Goal: Information Seeking & Learning: Learn about a topic

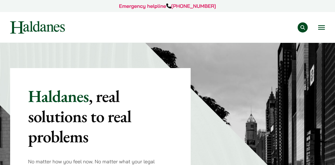
click at [0, 0] on link "Our Team" at bounding box center [0, 0] width 0 height 0
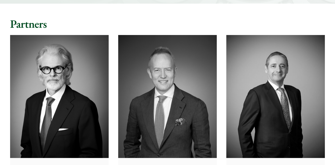
scroll to position [56, 0]
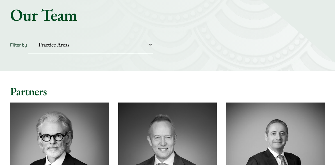
click at [75, 45] on select "Practice Areas Antitrust and Competition Civil Litigation & Dispute Resolution …" at bounding box center [90, 44] width 124 height 17
click at [28, 36] on select "Practice Areas Antitrust and Competition Civil Litigation & Dispute Resolution …" at bounding box center [90, 44] width 124 height 17
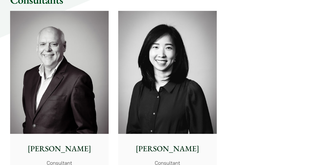
scroll to position [786, 0]
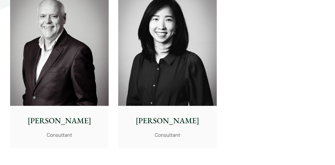
click at [171, 87] on img at bounding box center [167, 44] width 98 height 123
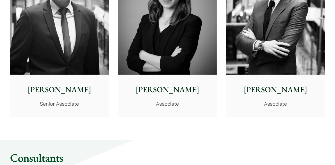
scroll to position [556, 0]
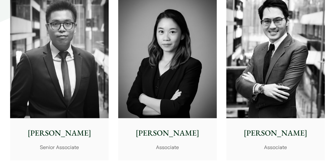
click at [95, 79] on img at bounding box center [59, 56] width 98 height 123
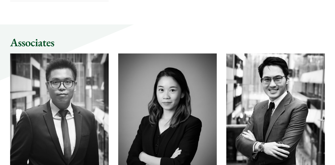
scroll to position [496, 0]
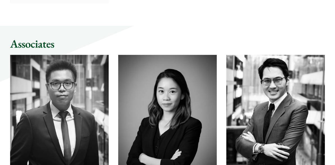
click at [243, 76] on img at bounding box center [275, 116] width 98 height 123
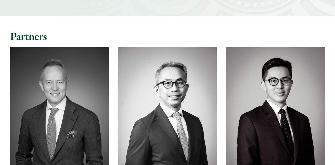
scroll to position [0, 0]
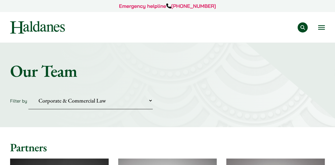
click at [105, 102] on select "Practice Areas Antitrust and Competition Civil Litigation & Dispute Resolution …" at bounding box center [90, 100] width 124 height 17
click at [28, 92] on select "Practice Areas Antitrust and Competition Civil Litigation & Dispute Resolution …" at bounding box center [90, 100] width 124 height 17
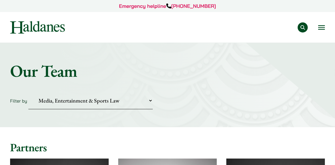
click at [109, 98] on select "Practice Areas Antitrust and Competition Civil Litigation & Dispute Resolution …" at bounding box center [90, 100] width 124 height 17
click at [104, 100] on select "Practice Areas Antitrust and Competition Civil Litigation & Dispute Resolution …" at bounding box center [90, 100] width 124 height 17
click at [28, 92] on select "Practice Areas Antitrust and Competition Civil Litigation & Dispute Resolution …" at bounding box center [90, 100] width 124 height 17
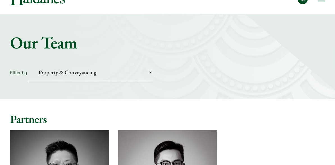
scroll to position [28, 0]
click at [100, 71] on select "Practice Areas Antitrust and Competition Civil Litigation & Dispute Resolution …" at bounding box center [90, 72] width 124 height 17
select select "securities-regulatory-disciplinary-matters"
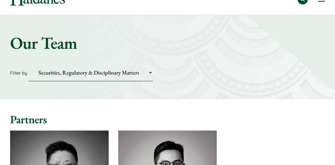
click at [28, 64] on select "Practice Areas Antitrust and Competition Civil Litigation & Dispute Resolution …" at bounding box center [90, 72] width 124 height 17
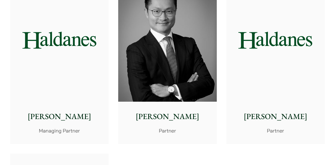
scroll to position [168, 0]
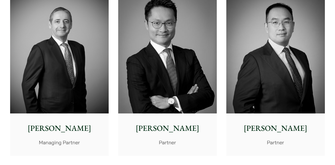
click at [251, 83] on img at bounding box center [275, 51] width 98 height 123
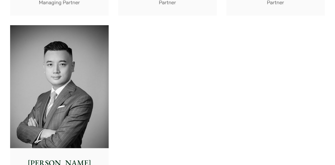
scroll to position [337, 0]
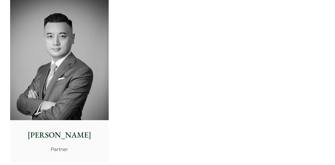
click at [78, 75] on img at bounding box center [59, 58] width 98 height 123
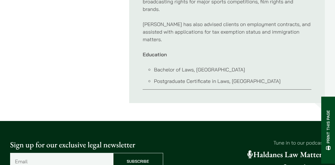
scroll to position [393, 0]
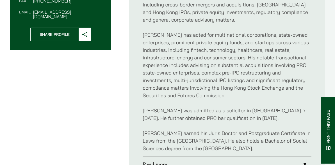
scroll to position [337, 0]
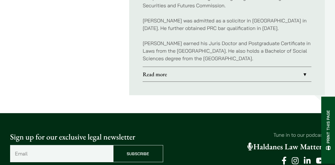
click at [146, 77] on link "Read more" at bounding box center [227, 74] width 169 height 15
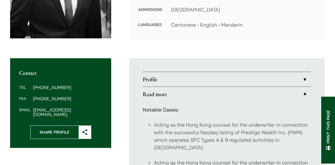
scroll to position [140, 0]
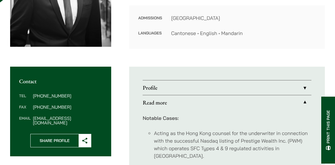
click at [151, 81] on link "Profile" at bounding box center [227, 88] width 169 height 15
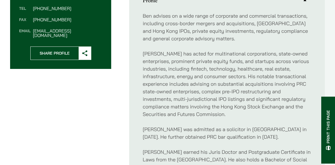
scroll to position [309, 0]
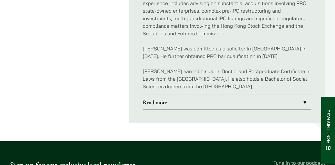
click at [153, 108] on link "Read more" at bounding box center [227, 102] width 169 height 15
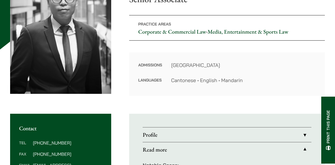
scroll to position [140, 0]
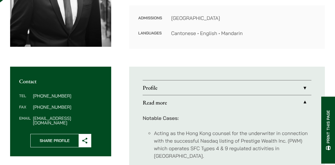
click at [156, 93] on link "Profile" at bounding box center [227, 88] width 169 height 15
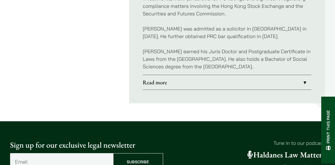
scroll to position [253, 0]
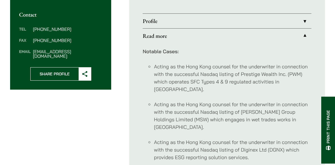
scroll to position [207, 0]
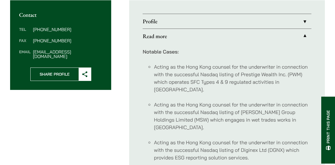
scroll to position [207, 0]
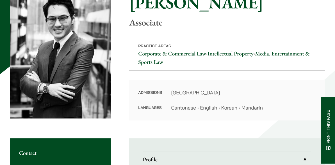
scroll to position [253, 0]
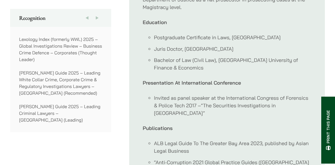
scroll to position [475, 0]
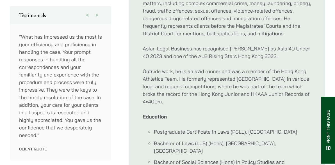
scroll to position [393, 0]
